Goal: Task Accomplishment & Management: Manage account settings

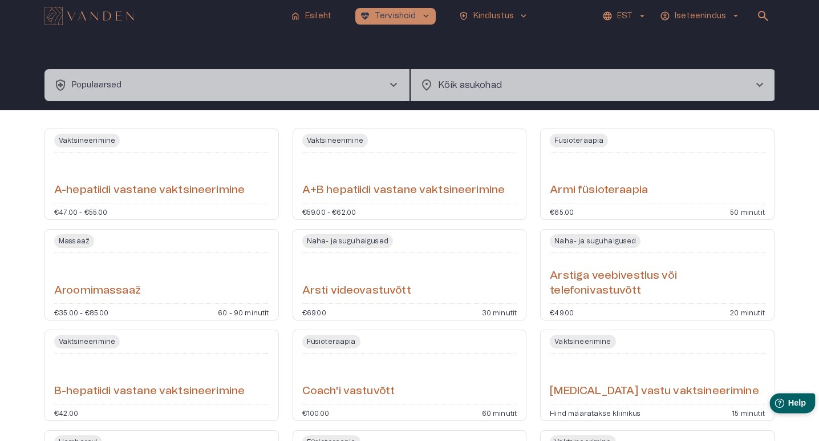
click at [795, 401] on span "Help" at bounding box center [797, 403] width 18 height 10
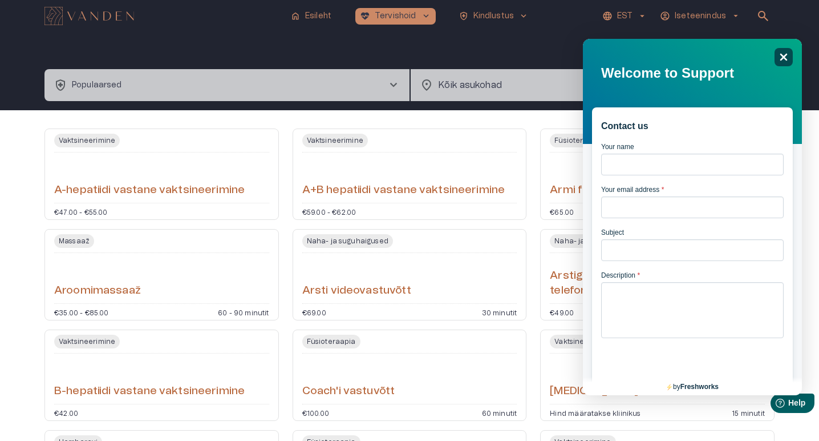
click at [786, 55] on icon "Close" at bounding box center [784, 57] width 7 height 7
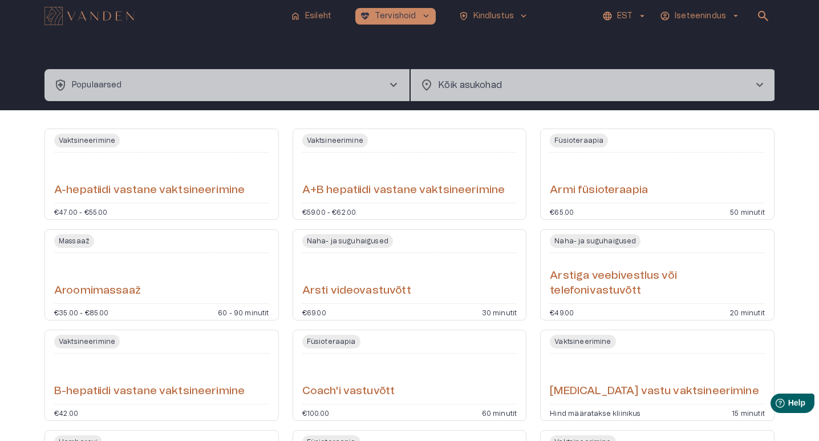
click at [720, 15] on p "Iseteenindus" at bounding box center [700, 16] width 51 height 12
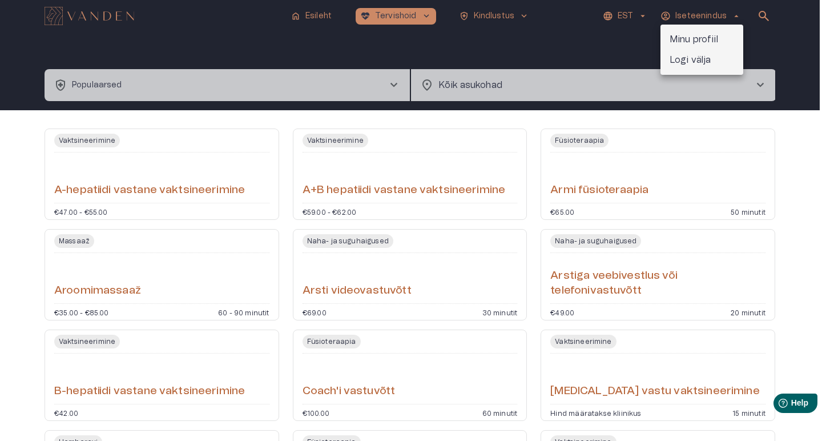
click at [709, 35] on p "Minu profiil" at bounding box center [693, 40] width 49 height 14
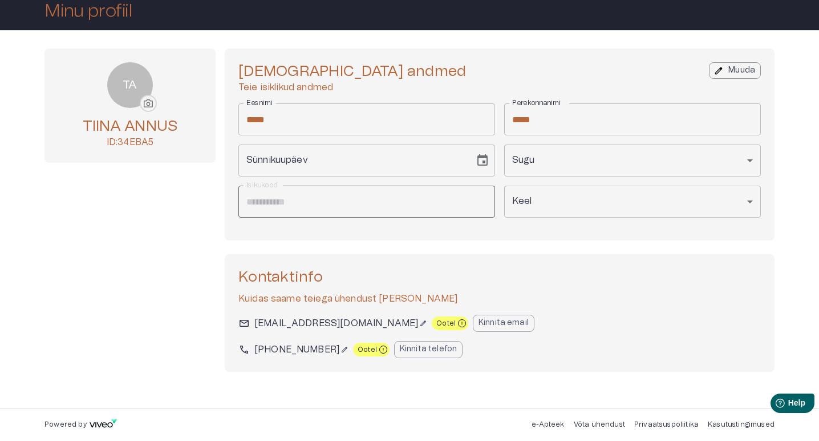
scroll to position [67, 0]
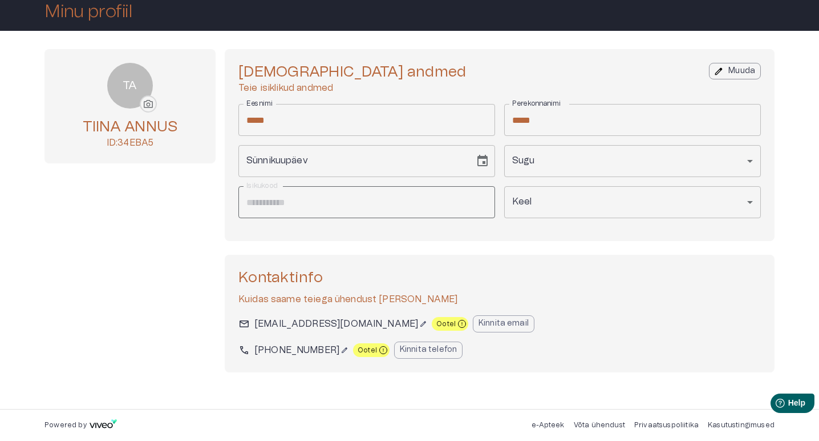
click at [479, 318] on p "Kinnita email" at bounding box center [504, 323] width 50 height 12
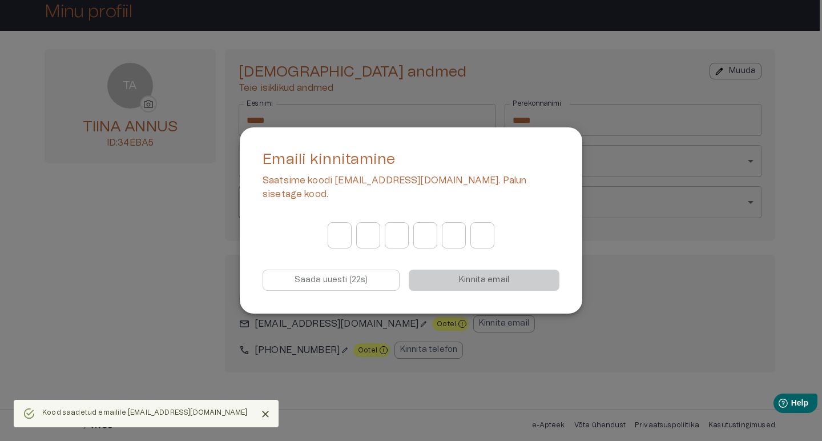
click at [339, 233] on input "Digit 1 of OTP" at bounding box center [340, 235] width 24 height 32
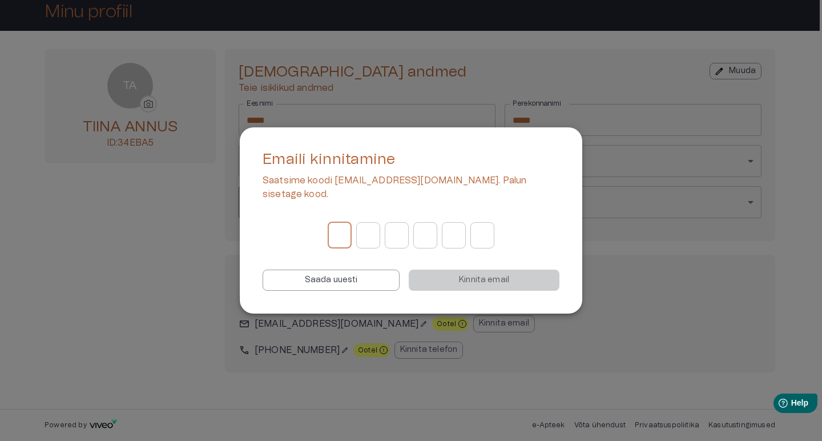
click at [358, 274] on p "Saada uuesti" at bounding box center [331, 280] width 53 height 12
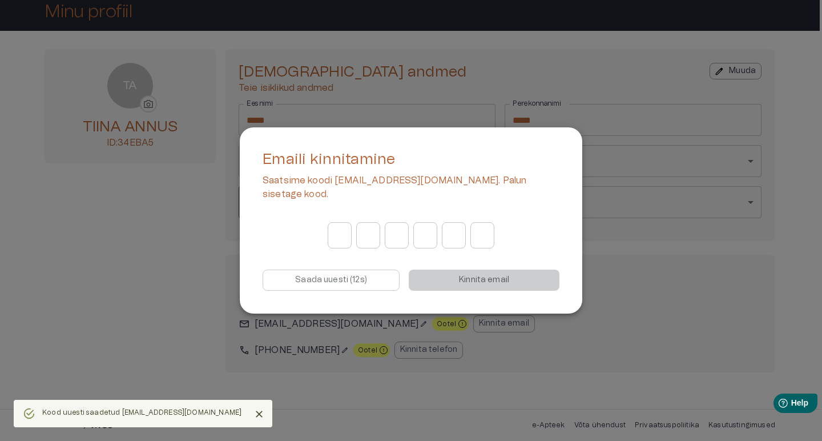
click at [665, 284] on div at bounding box center [411, 220] width 822 height 441
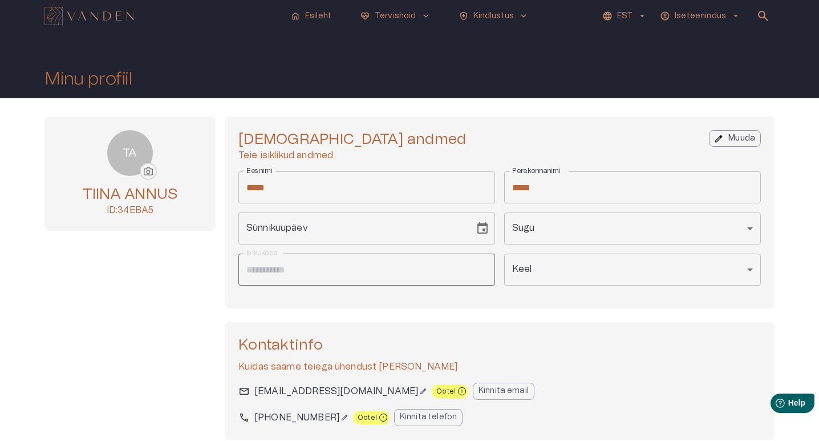
scroll to position [0, 0]
click at [322, 19] on p "Esileht" at bounding box center [318, 16] width 26 height 12
